Goal: Navigation & Orientation: Find specific page/section

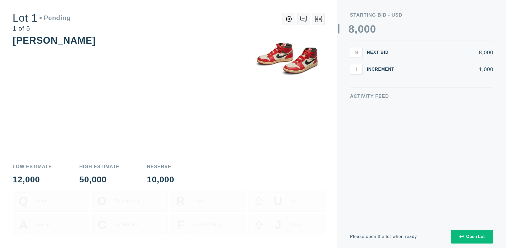
click at [471, 236] on div "Open Lot" at bounding box center [471, 236] width 25 height 5
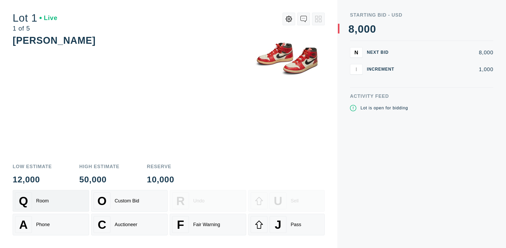
click at [51, 201] on div "Q Room" at bounding box center [51, 200] width 72 height 17
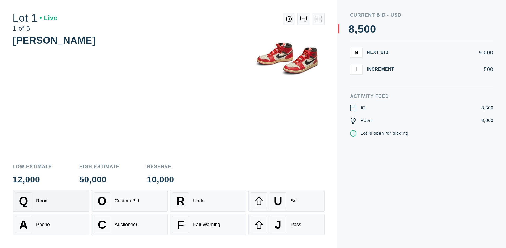
click at [51, 201] on div "Q Room" at bounding box center [51, 200] width 72 height 17
